Goal: Task Accomplishment & Management: Use online tool/utility

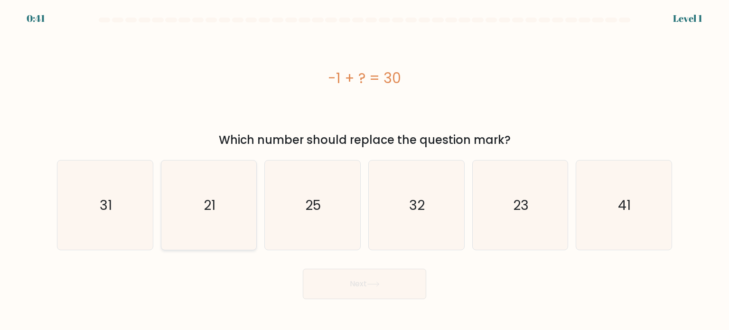
click at [211, 200] on text "21" at bounding box center [210, 204] width 12 height 19
click at [365, 170] on input "b. 21" at bounding box center [365, 167] width 0 height 5
radio input "true"
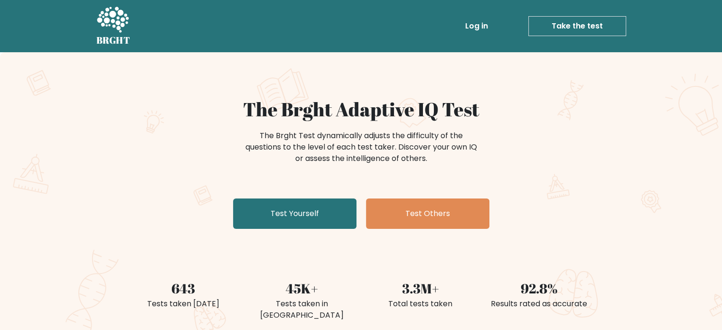
click at [483, 28] on link "Log in" at bounding box center [476, 26] width 30 height 19
